Goal: Task Accomplishment & Management: Use online tool/utility

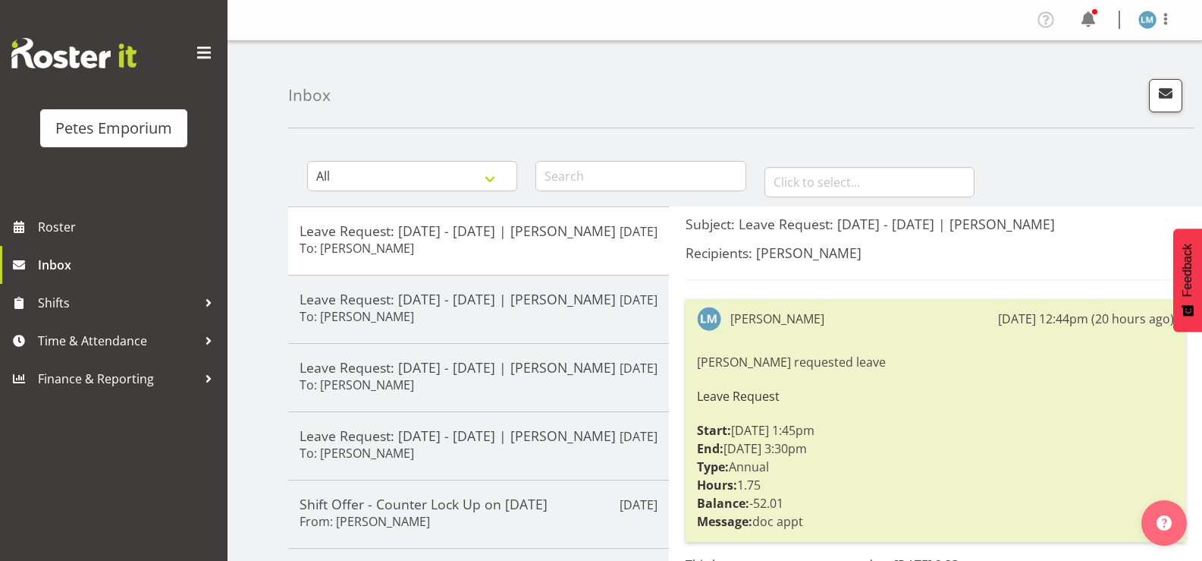
click at [1101, 22] on div "Profile Log Out" at bounding box center [1110, 20] width 153 height 25
click at [1093, 23] on span at bounding box center [1088, 20] width 24 height 24
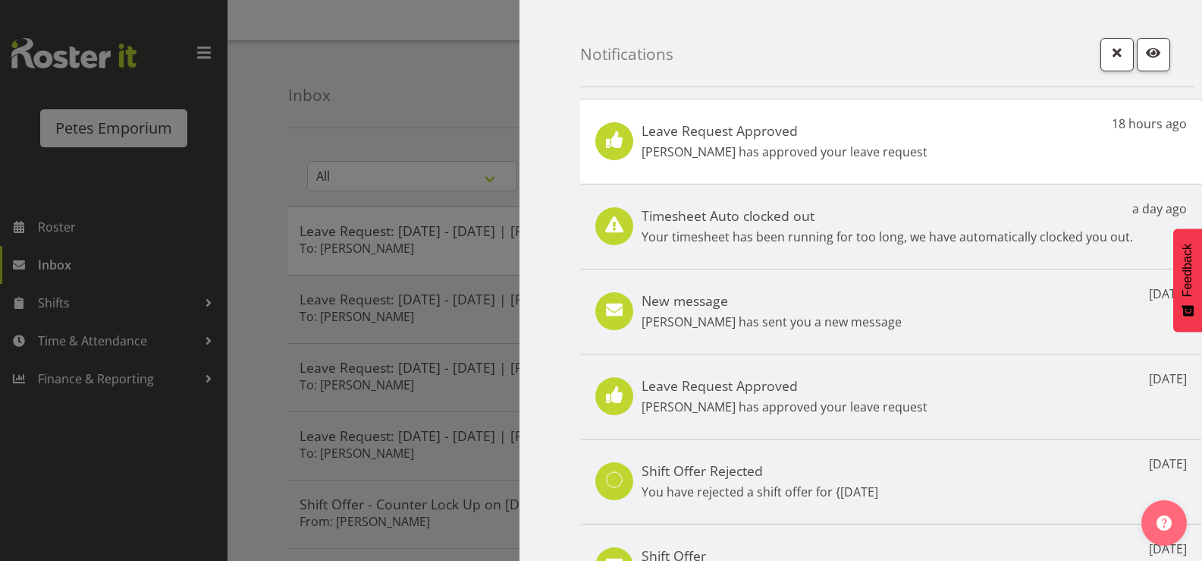
click at [778, 132] on h5 "Leave Request Approved" at bounding box center [785, 130] width 286 height 17
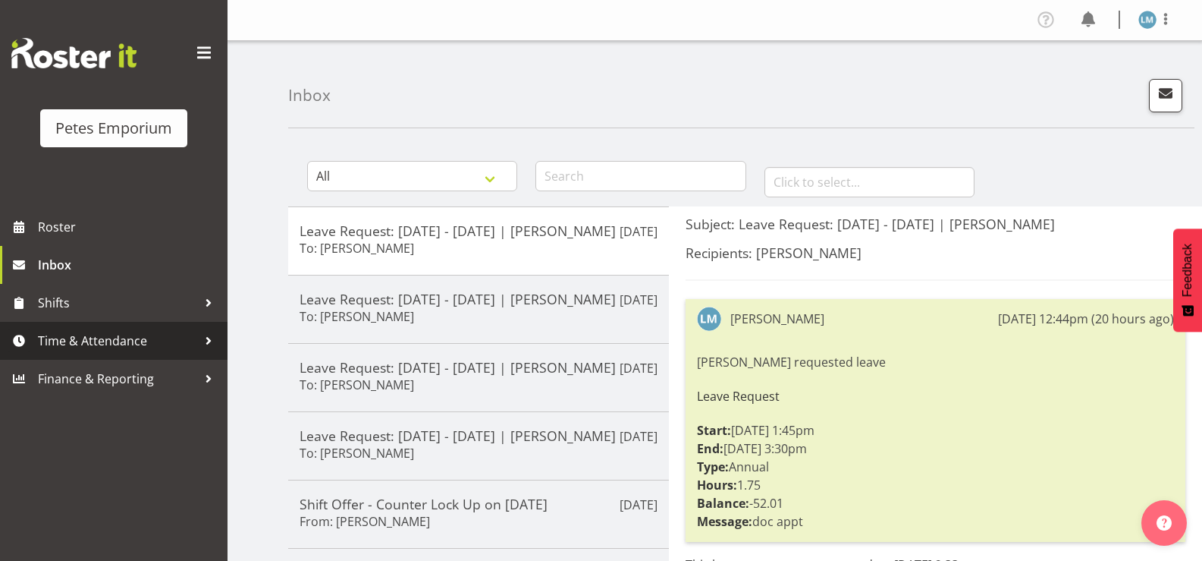
click at [123, 341] on span "Time & Attendance" at bounding box center [117, 340] width 159 height 23
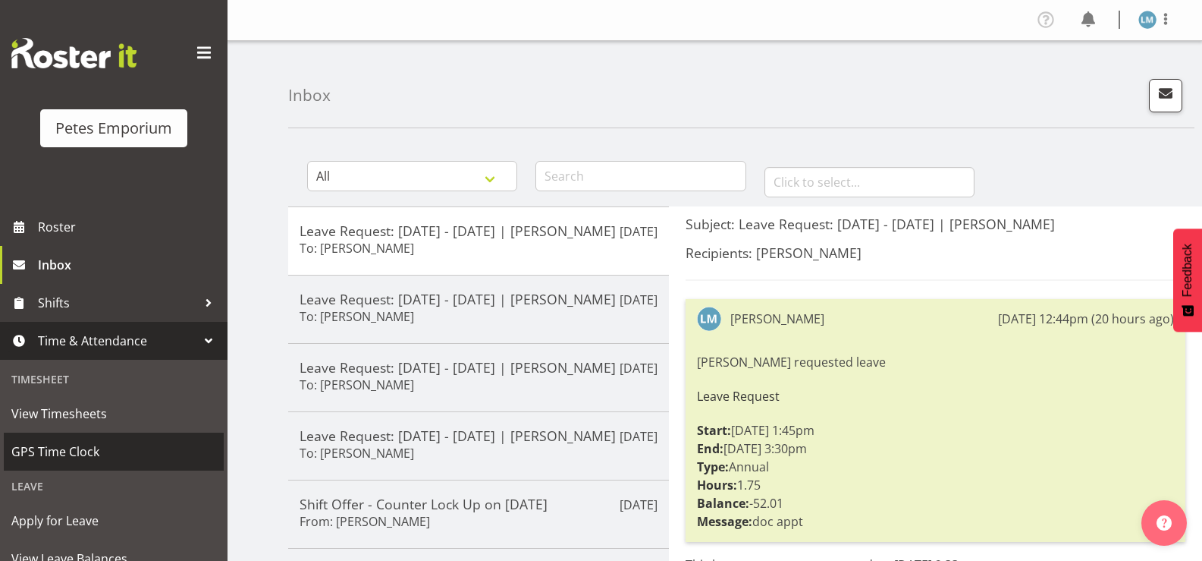
click at [88, 454] on span "GPS Time Clock" at bounding box center [113, 451] width 205 height 23
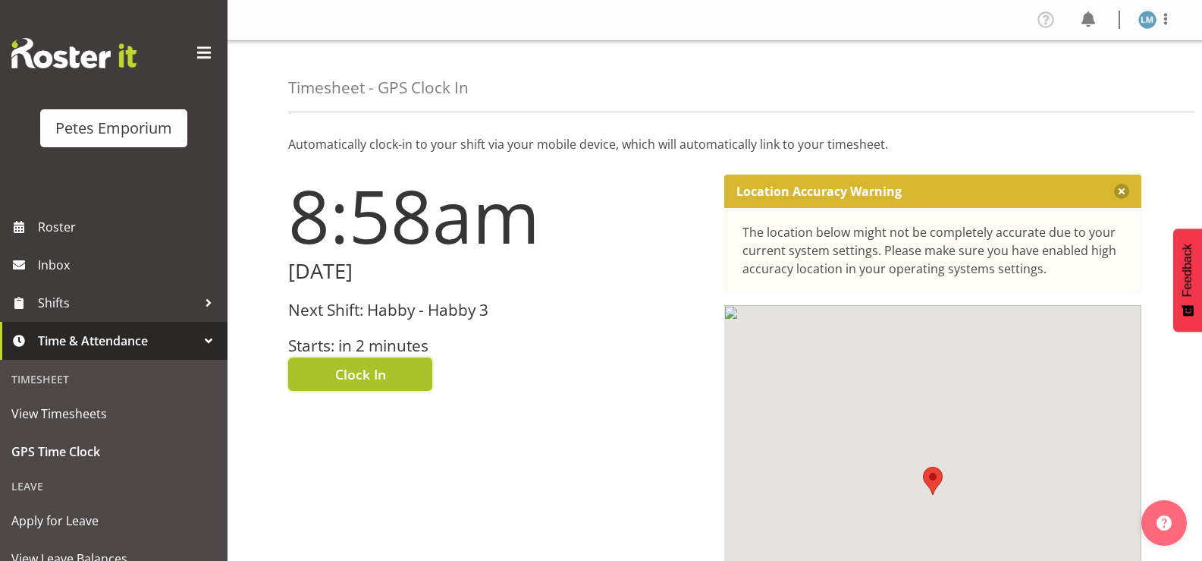
click at [336, 379] on span "Clock In" at bounding box center [360, 374] width 51 height 20
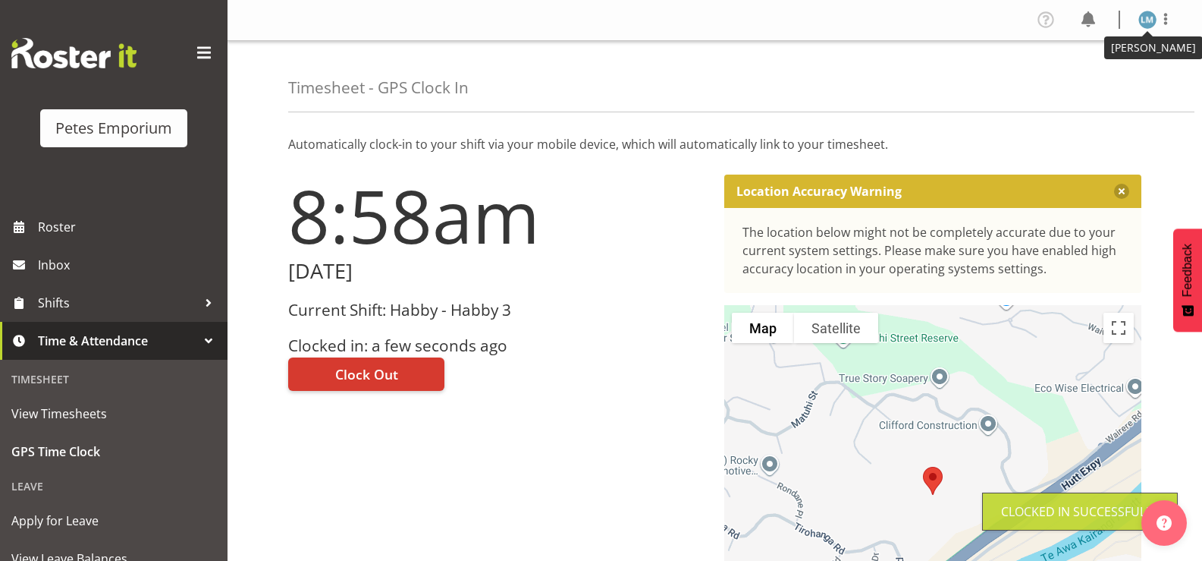
click at [1151, 18] on img at bounding box center [1148, 20] width 18 height 18
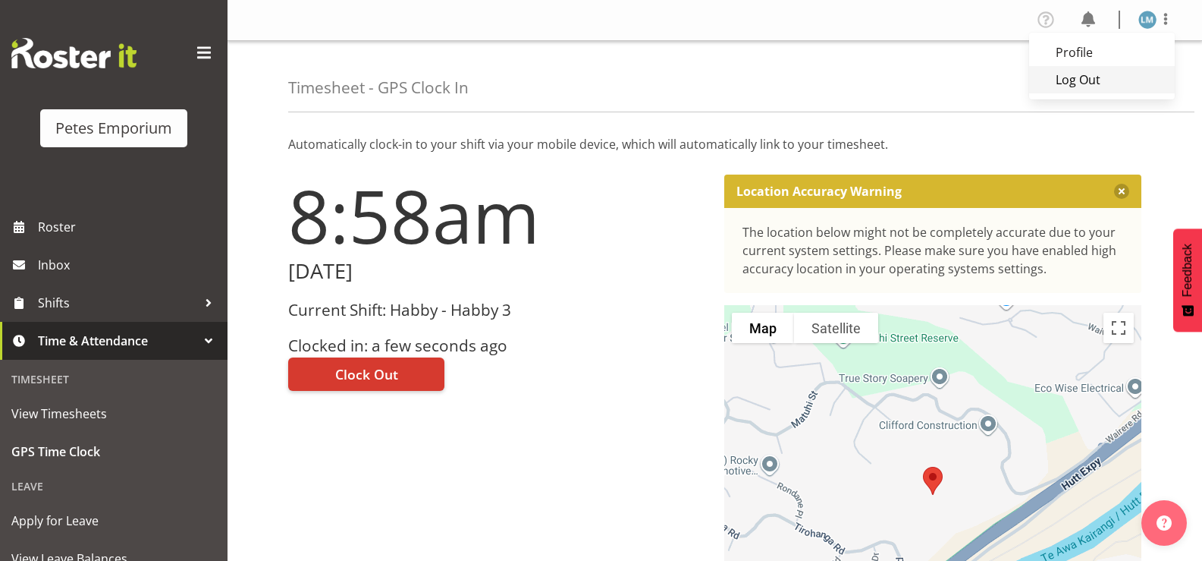
click at [1085, 82] on link "Log Out" at bounding box center [1102, 79] width 146 height 27
